Goal: Task Accomplishment & Management: Use online tool/utility

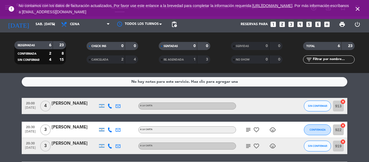
click at [359, 8] on icon "close" at bounding box center [357, 9] width 7 height 7
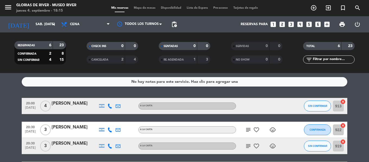
click at [147, 9] on span "Mapa de mesas" at bounding box center [144, 8] width 27 height 3
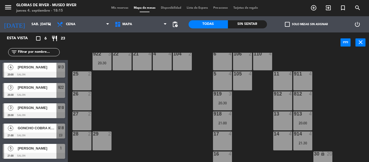
scroll to position [82, 0]
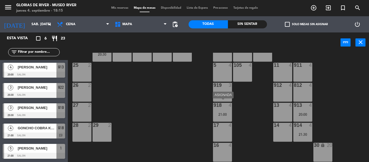
click at [225, 111] on div "918 4 21:00" at bounding box center [222, 112] width 19 height 19
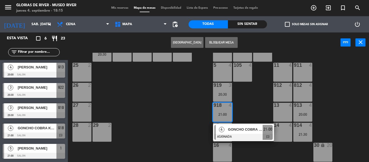
click at [326, 148] on div "30 lock 20" at bounding box center [322, 152] width 19 height 19
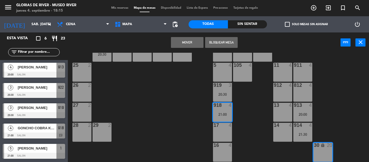
click at [180, 41] on button "Mover" at bounding box center [187, 42] width 33 height 11
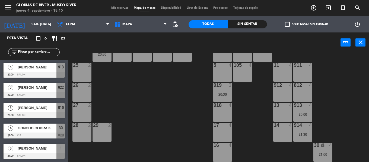
click at [188, 120] on div "8 4 1 5 21:00 50 2 18 4 31 1 32 1 33 1 34 1 35 1 36 1 37 1 38 1 39 1 40 1 924 2…" at bounding box center [220, 108] width 297 height 110
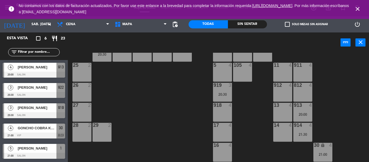
click at [357, 8] on icon "close" at bounding box center [357, 9] width 7 height 7
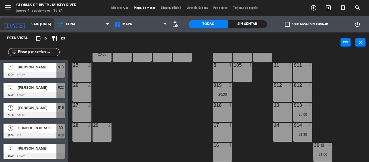
click at [31, 22] on input "sáb. [DATE]" at bounding box center [52, 24] width 46 height 9
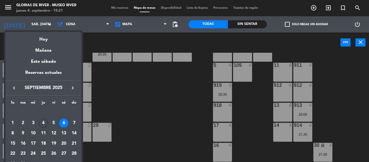
click at [66, 121] on div "6" at bounding box center [63, 123] width 9 height 9
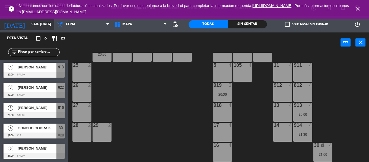
click at [34, 25] on input "sáb. [DATE]" at bounding box center [52, 24] width 46 height 9
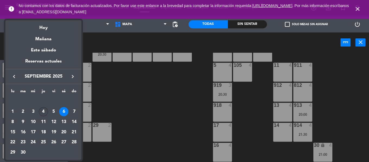
click at [46, 112] on div "4" at bounding box center [43, 111] width 9 height 9
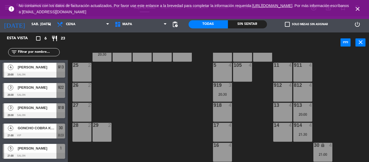
type input "[DEMOGRAPHIC_DATA] [DATE]"
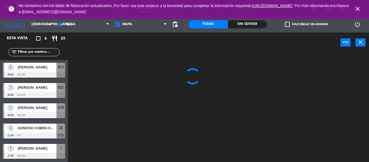
scroll to position [0, 0]
